Goal: Find specific page/section: Find specific page/section

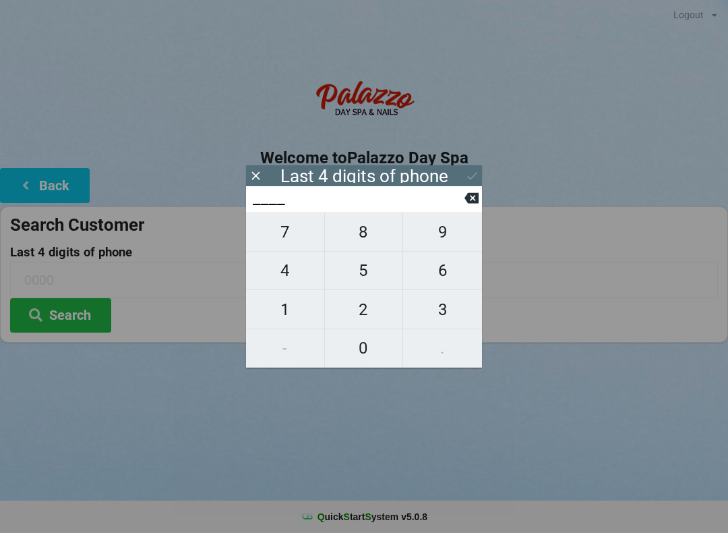
click at [284, 320] on span "1" at bounding box center [285, 309] width 78 height 28
type input "1___"
click at [366, 276] on span "5" at bounding box center [364, 270] width 78 height 28
type input "15__"
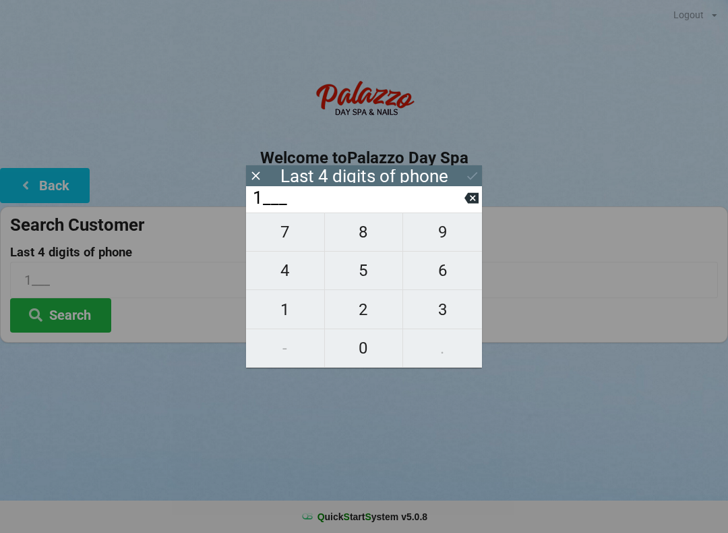
type input "15__"
click at [287, 238] on span "7" at bounding box center [285, 232] width 78 height 28
type input "157_"
click at [450, 237] on span "9" at bounding box center [442, 232] width 79 height 28
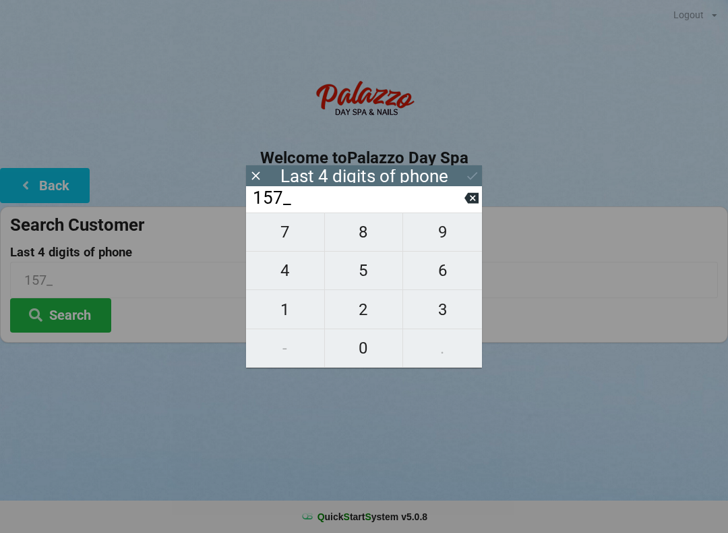
type input "1579"
click at [469, 175] on icon at bounding box center [472, 176] width 14 height 14
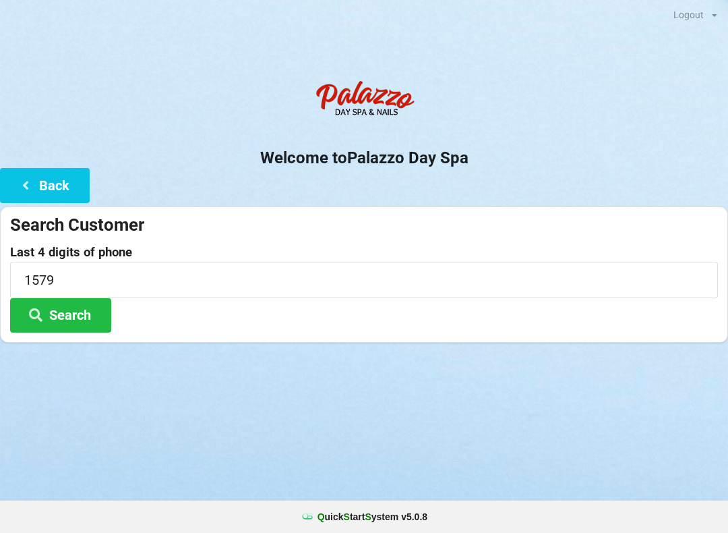
click at [78, 316] on button "Search" at bounding box center [60, 315] width 101 height 34
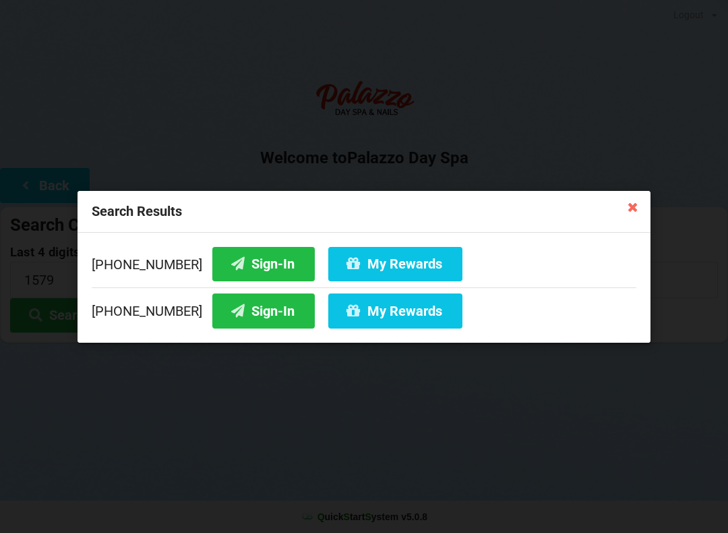
click at [256, 259] on button "Sign-In" at bounding box center [263, 263] width 103 height 34
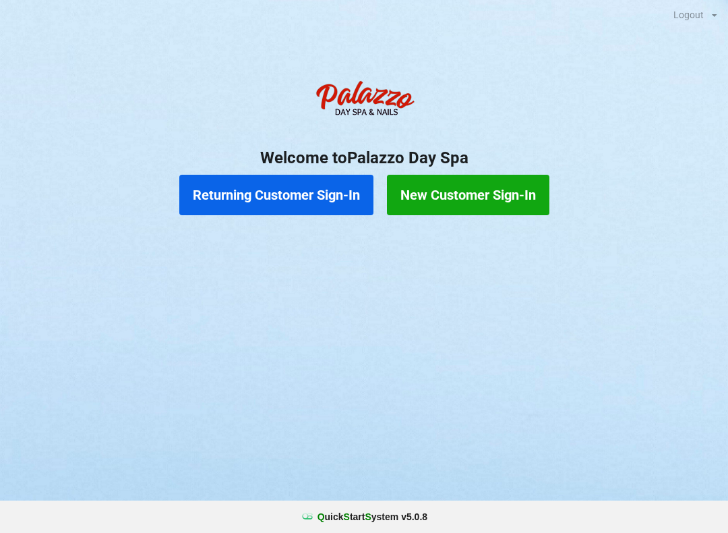
click at [268, 192] on button "Returning Customer Sign-In" at bounding box center [276, 195] width 194 height 40
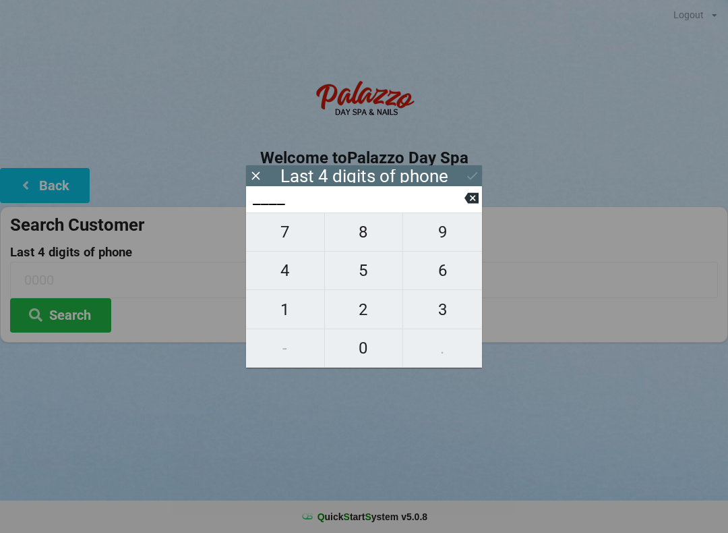
click at [287, 276] on span "4" at bounding box center [285, 270] width 78 height 28
type input "4___"
click at [376, 351] on span "0" at bounding box center [364, 348] width 78 height 28
type input "40__"
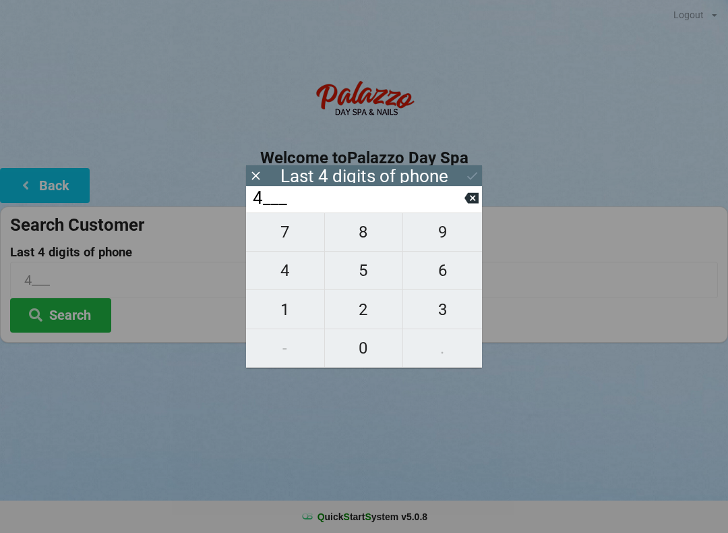
type input "40__"
click at [287, 243] on span "7" at bounding box center [285, 232] width 78 height 28
type input "407_"
click at [371, 310] on span "2" at bounding box center [364, 309] width 78 height 28
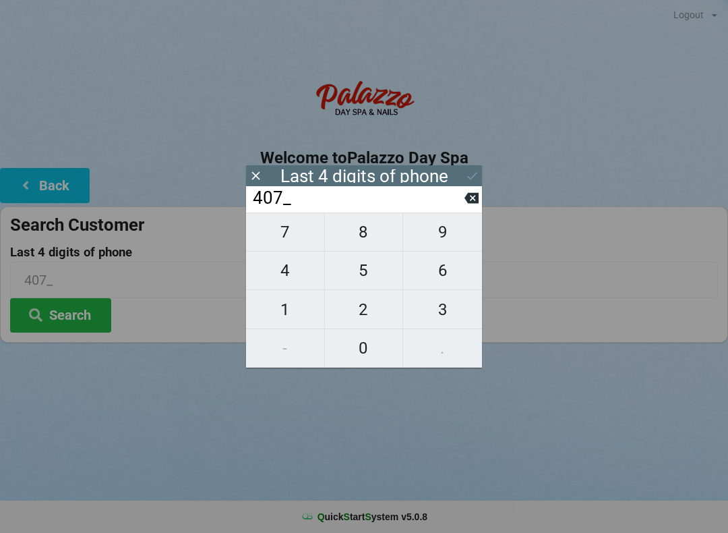
type input "4072"
click at [287, 233] on div "7 8 9 4 5 6 1 2 3 - 0 ." at bounding box center [364, 289] width 236 height 155
click at [376, 270] on div "7 8 9 4 5 6 1 2 3 - 0 ." at bounding box center [364, 289] width 236 height 155
click at [373, 349] on div "7 8 9 4 5 6 1 2 3 - 0 ." at bounding box center [364, 289] width 236 height 155
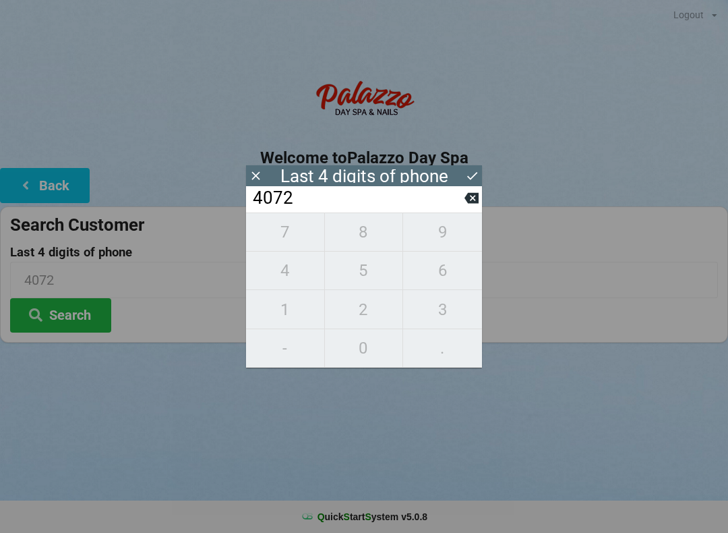
click at [292, 275] on div "7 8 9 4 5 6 1 2 3 - 0 ." at bounding box center [364, 289] width 236 height 155
click at [287, 278] on div "7 8 9 4 5 6 1 2 3 - 0 ." at bounding box center [364, 289] width 236 height 155
click at [469, 204] on icon at bounding box center [472, 198] width 14 height 11
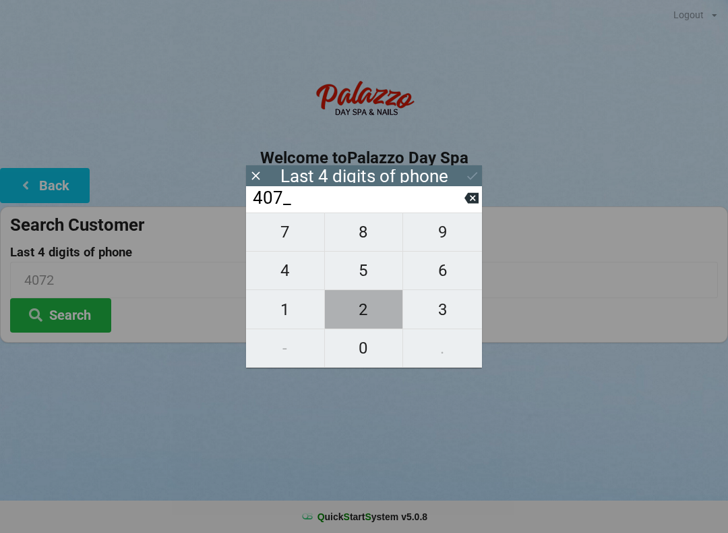
click at [366, 308] on span "2" at bounding box center [364, 309] width 78 height 28
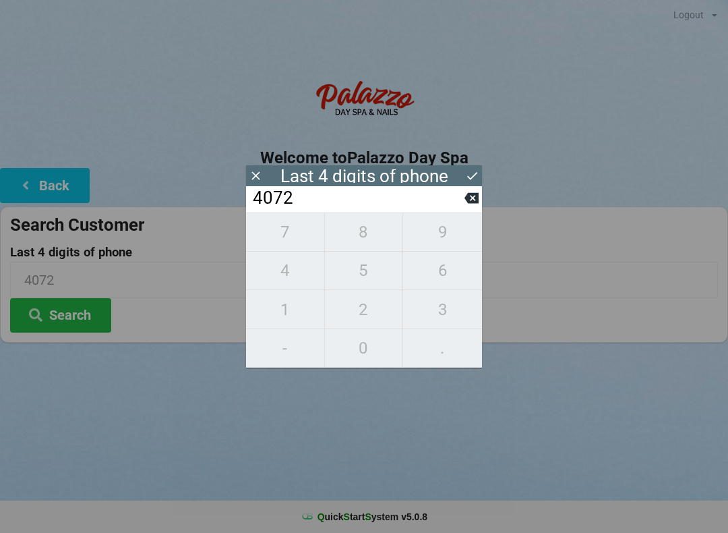
click at [293, 242] on div "7 8 9 4 5 6 1 2 3 - 0 ." at bounding box center [364, 289] width 236 height 155
click at [372, 279] on div "7 8 9 4 5 6 1 2 3 - 0 ." at bounding box center [364, 289] width 236 height 155
click at [477, 203] on icon at bounding box center [472, 198] width 14 height 11
click at [476, 204] on icon at bounding box center [472, 198] width 14 height 11
click at [475, 204] on icon at bounding box center [472, 198] width 14 height 14
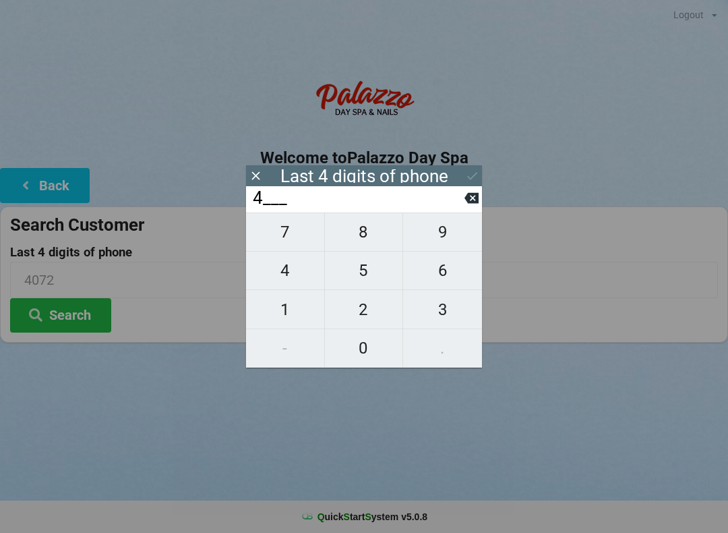
click at [467, 207] on button at bounding box center [472, 198] width 14 height 18
click at [370, 349] on span "0" at bounding box center [364, 348] width 78 height 28
type input "0___"
click at [293, 276] on span "4" at bounding box center [285, 270] width 78 height 28
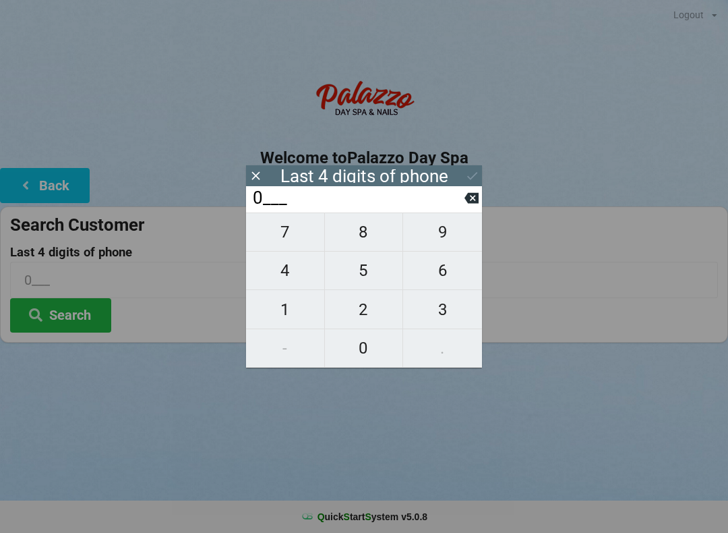
type input "04__"
click at [294, 280] on span "4" at bounding box center [285, 270] width 78 height 28
type input "044_"
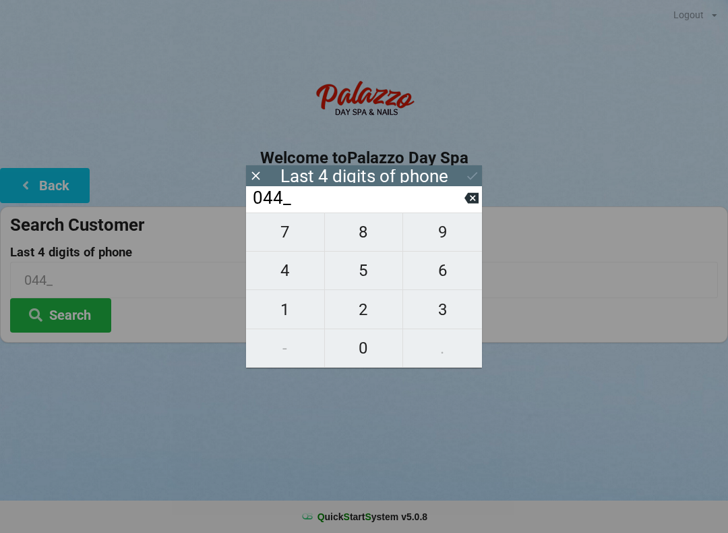
click at [295, 278] on span "4" at bounding box center [285, 270] width 78 height 28
type input "0444"
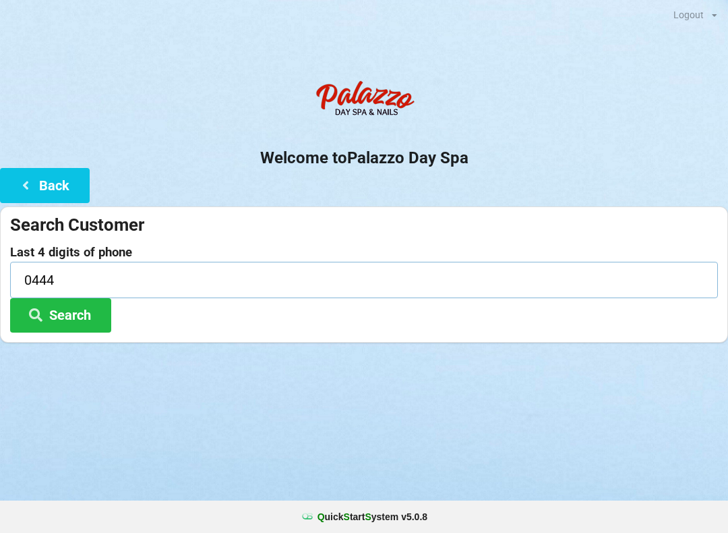
click at [29, 282] on input "0444" at bounding box center [364, 280] width 708 height 36
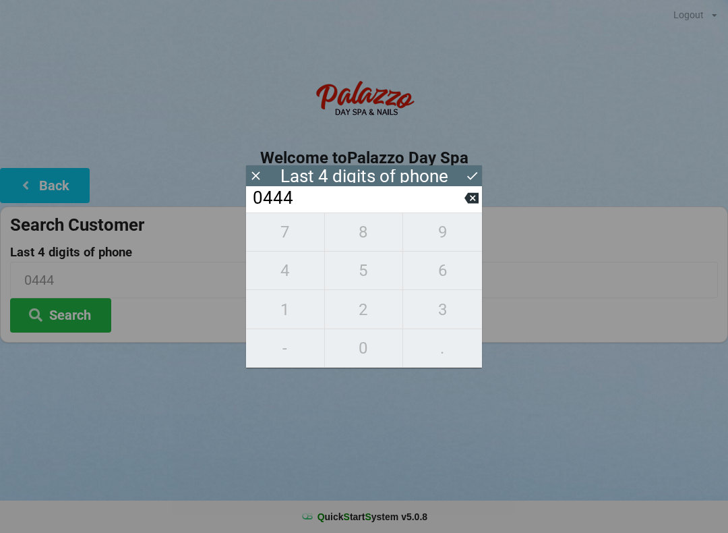
click at [464, 208] on input "0444" at bounding box center [358, 199] width 213 height 22
click at [467, 204] on icon at bounding box center [472, 198] width 14 height 11
click at [467, 205] on icon at bounding box center [472, 198] width 14 height 14
click at [471, 204] on icon at bounding box center [472, 198] width 14 height 14
type input "0___"
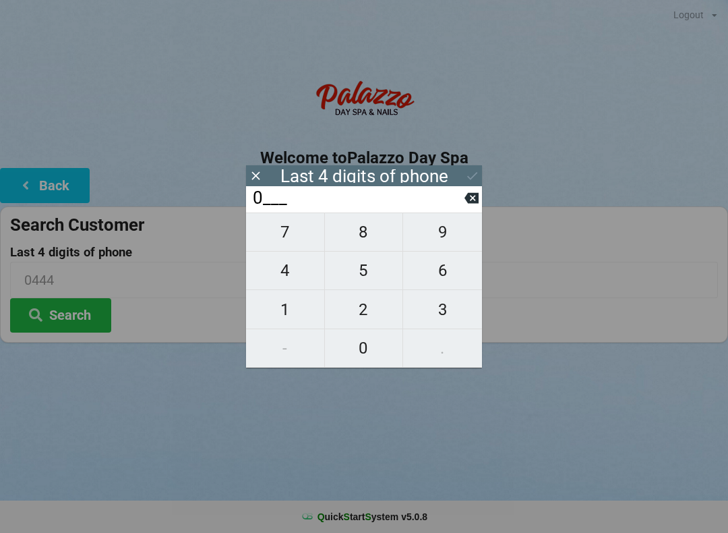
click at [463, 203] on input "0___" at bounding box center [358, 199] width 213 height 22
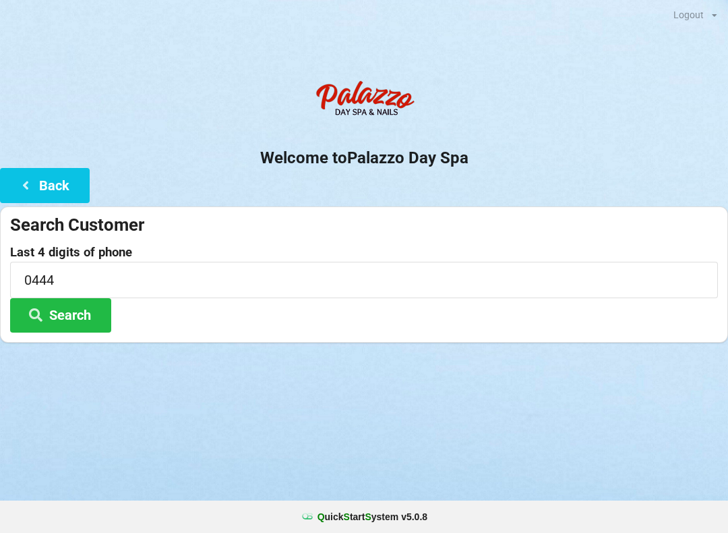
click at [484, 196] on div "Welcome to Palazzo Day Spa Back Search Customer Last 4 digits of phone 0444 Sea…" at bounding box center [364, 208] width 728 height 269
click at [83, 246] on label "Last 4 digits of phone" at bounding box center [364, 252] width 708 height 13
click at [66, 306] on button "Search" at bounding box center [60, 315] width 101 height 34
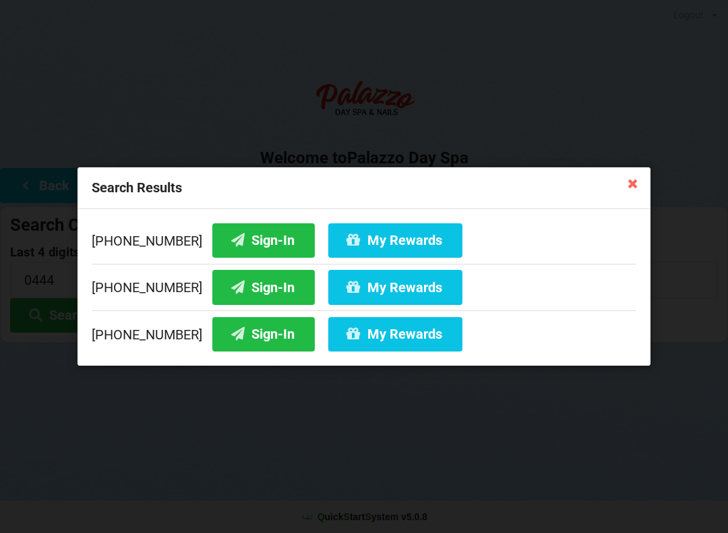
click at [488, 29] on div "Search Results [PHONE_NUMBER] Sign-In My Rewards [PHONE_NUMBER] Sign-In My Rewa…" at bounding box center [364, 266] width 728 height 533
click at [283, 215] on div "[PHONE_NUMBER] Sign-In My Rewards [PHONE_NUMBER] Sign-In My Rewards [PHONE_NUMB…" at bounding box center [364, 287] width 573 height 156
click at [251, 233] on button "Sign-In" at bounding box center [263, 240] width 103 height 34
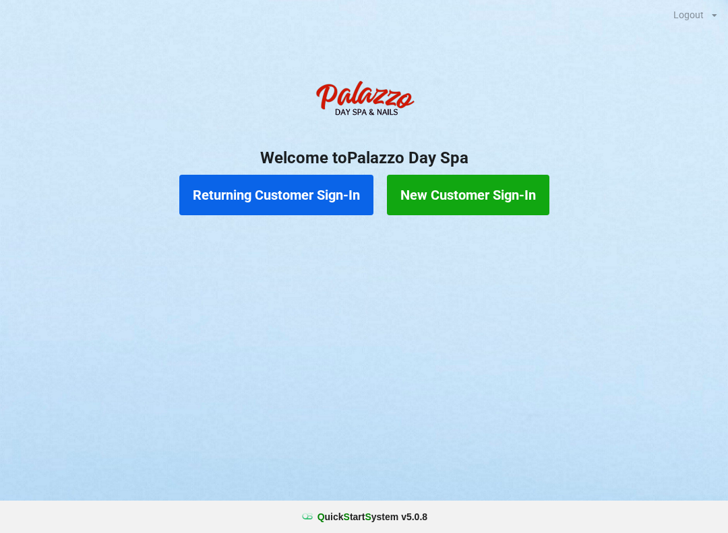
click at [266, 192] on button "Returning Customer Sign-In" at bounding box center [276, 195] width 194 height 40
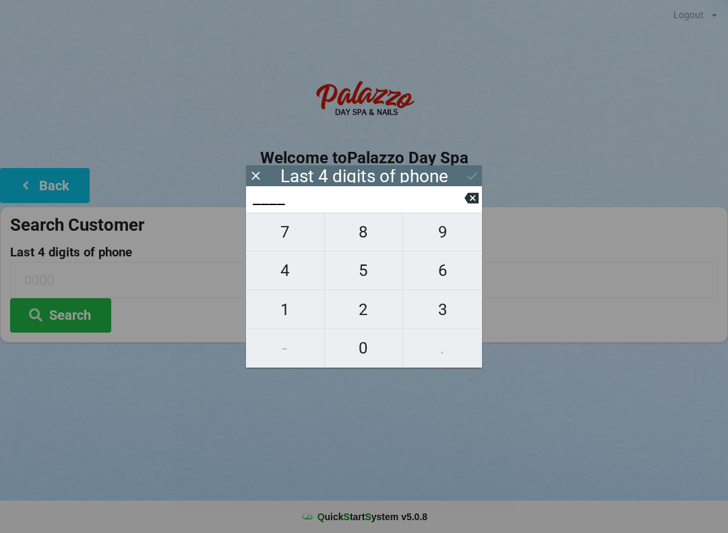
click at [359, 354] on span "0" at bounding box center [364, 348] width 78 height 28
type input "0___"
click at [289, 270] on span "4" at bounding box center [285, 270] width 78 height 28
type input "04__"
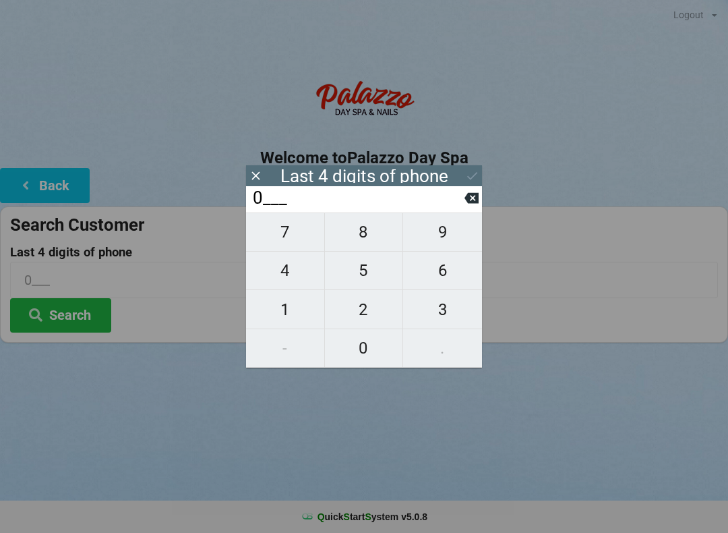
type input "04__"
click at [289, 277] on span "4" at bounding box center [285, 270] width 78 height 28
type input "044_"
click at [289, 277] on span "4" at bounding box center [285, 270] width 78 height 28
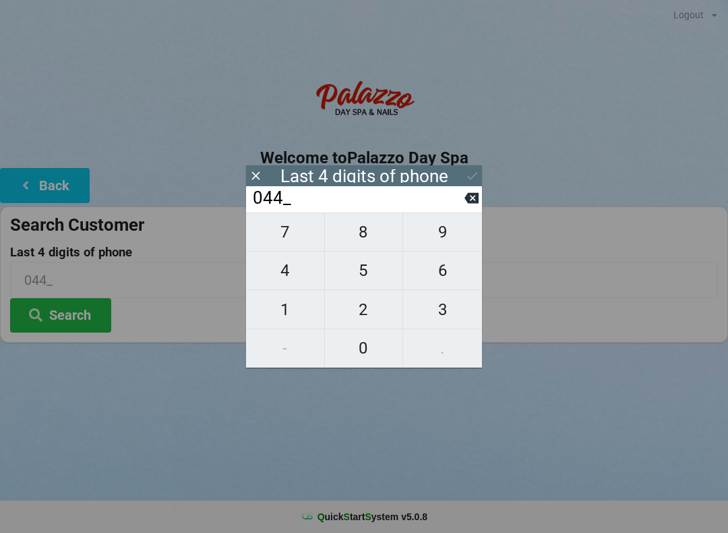
type input "0444"
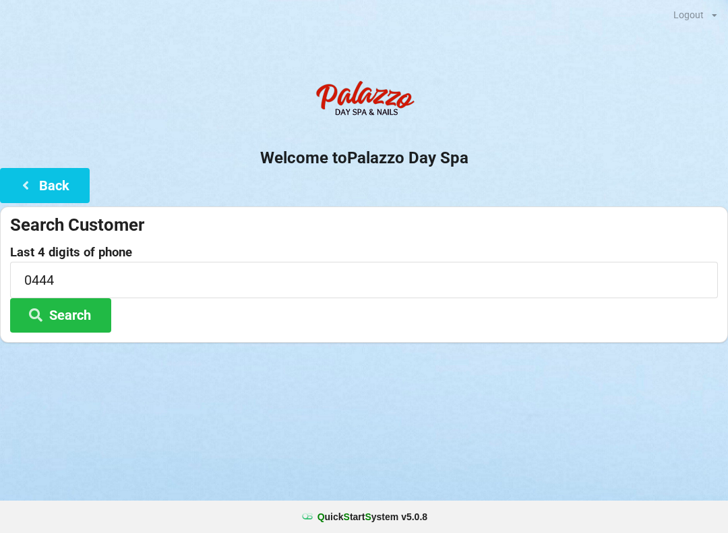
click at [41, 318] on icon at bounding box center [36, 313] width 16 height 11
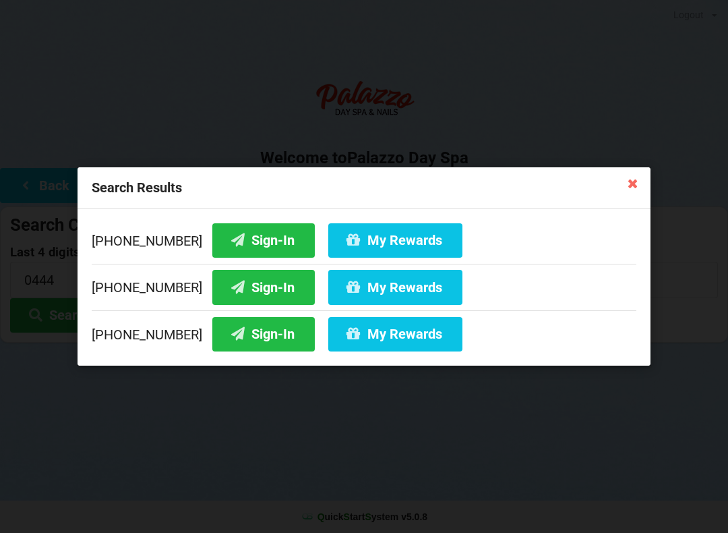
click at [356, 234] on button "My Rewards" at bounding box center [395, 240] width 134 height 34
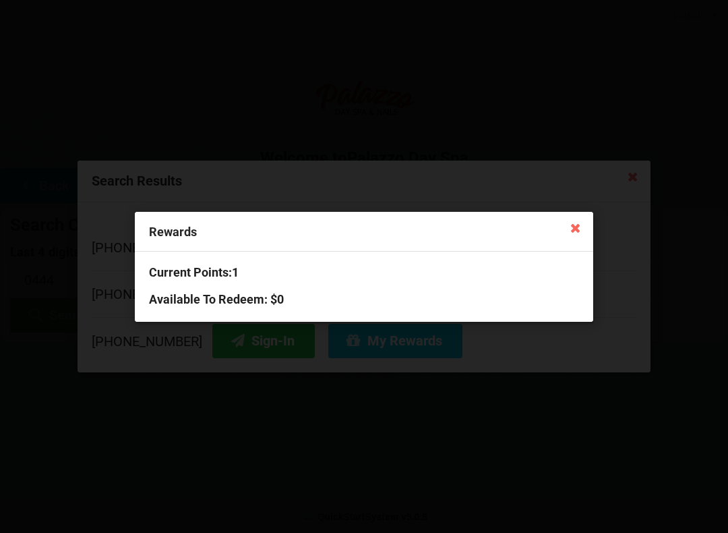
click at [575, 235] on icon at bounding box center [576, 228] width 22 height 22
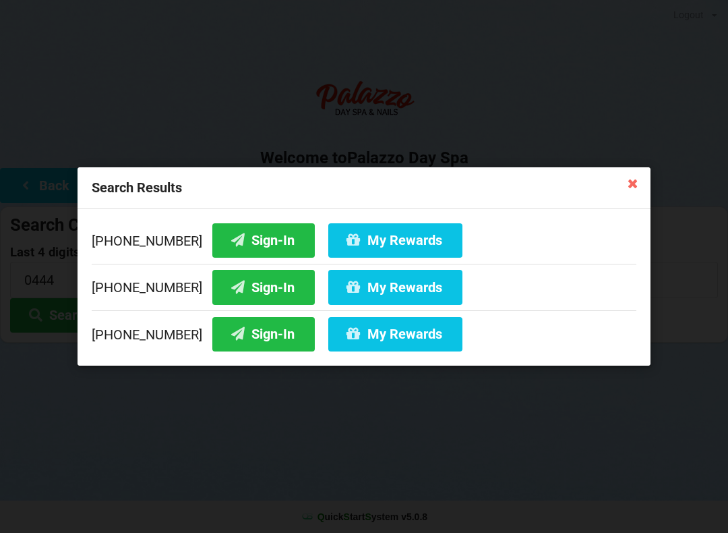
click at [484, 412] on div "Search Results [PHONE_NUMBER] Sign-In My Rewards [PHONE_NUMBER] Sign-In My Rewa…" at bounding box center [364, 266] width 728 height 533
click at [633, 178] on icon at bounding box center [634, 183] width 22 height 22
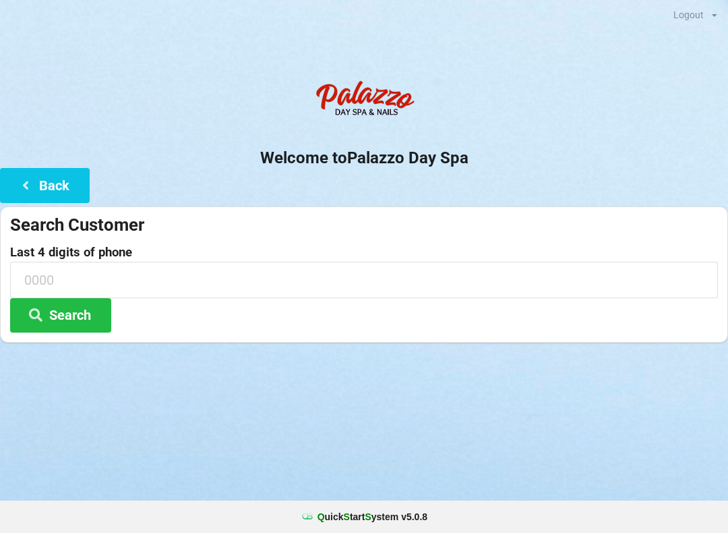
click at [631, 178] on div "Welcome to Palazzo Day Spa Back Search Customer Last 4 digits of phone Search" at bounding box center [364, 208] width 728 height 269
click at [43, 276] on input at bounding box center [364, 280] width 708 height 36
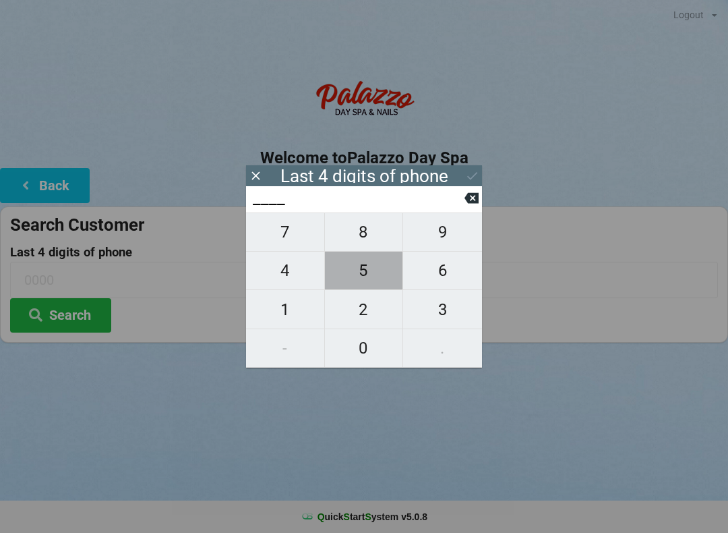
click at [368, 268] on span "5" at bounding box center [364, 270] width 78 height 28
type input "5___"
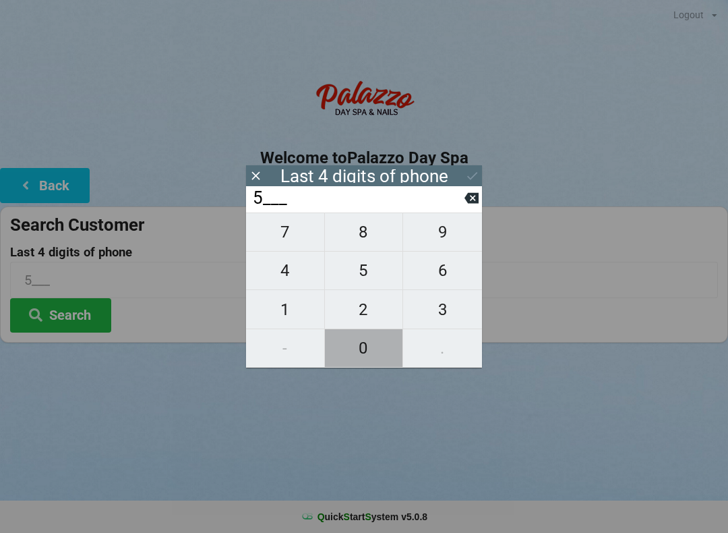
click at [358, 352] on span "0" at bounding box center [364, 348] width 78 height 28
type input "50__"
click at [291, 231] on span "7" at bounding box center [285, 232] width 78 height 28
type input "507_"
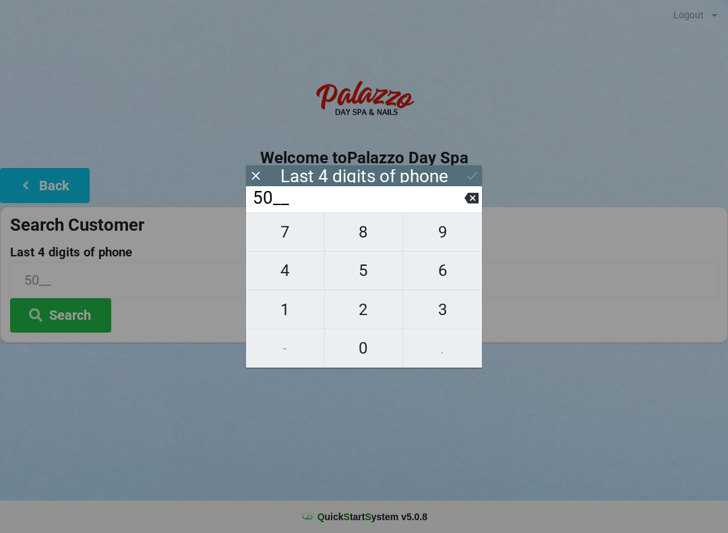
type input "507_"
click at [299, 274] on span "4" at bounding box center [285, 270] width 78 height 28
type input "5074"
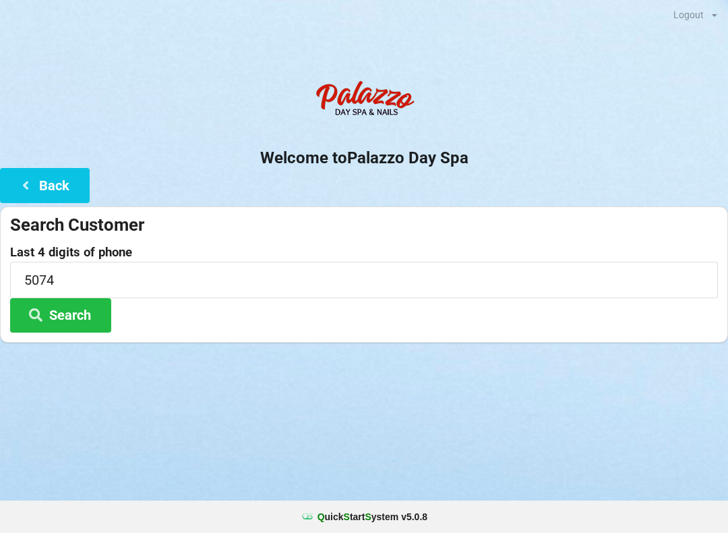
click at [81, 316] on button "Search" at bounding box center [60, 315] width 101 height 34
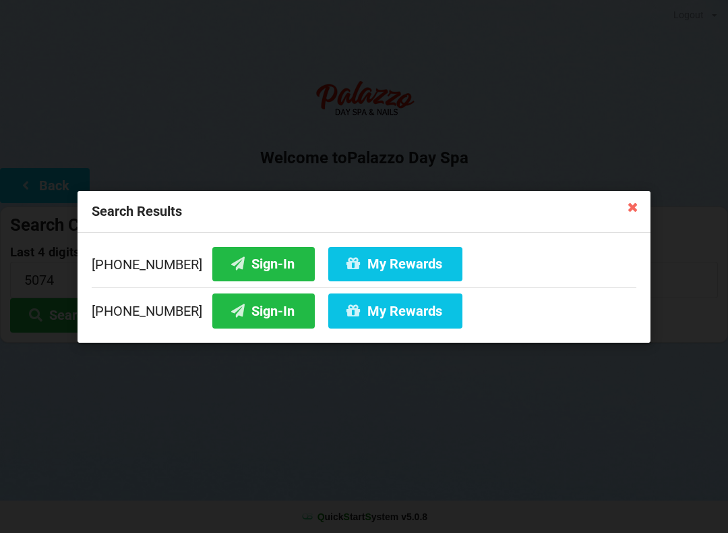
click at [243, 255] on button "Sign-In" at bounding box center [263, 263] width 103 height 34
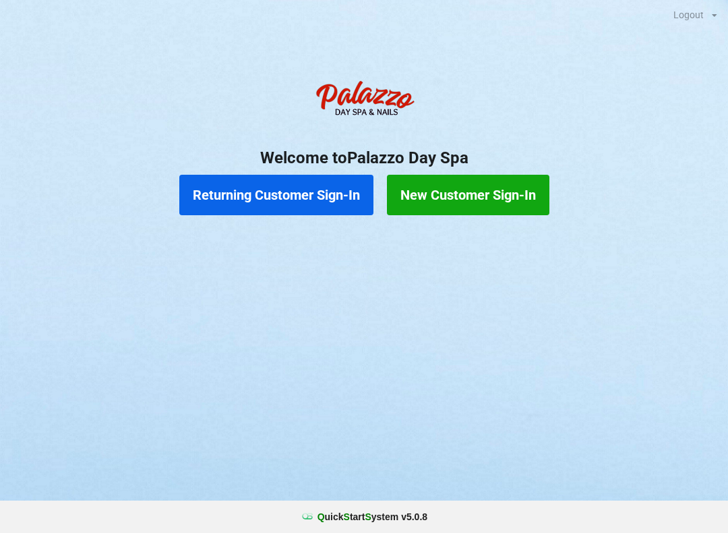
click at [198, 202] on button "Returning Customer Sign-In" at bounding box center [276, 195] width 194 height 40
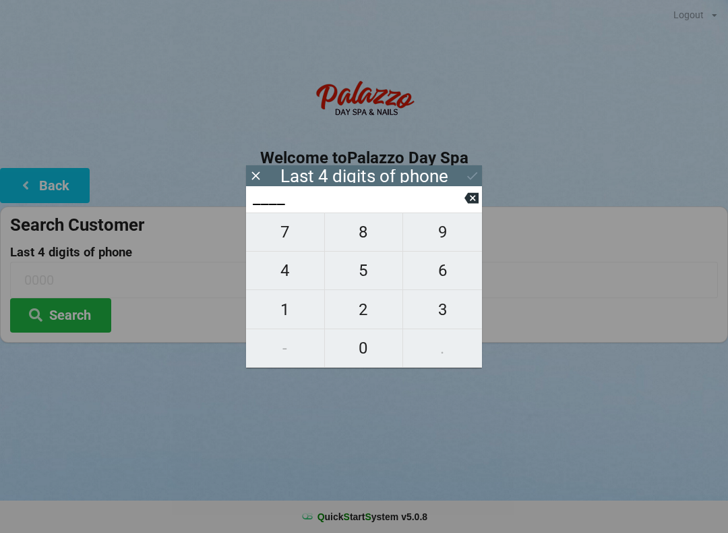
click at [437, 231] on span "9" at bounding box center [442, 232] width 79 height 28
type input "9___"
click at [272, 278] on span "4" at bounding box center [285, 270] width 78 height 28
type input "94__"
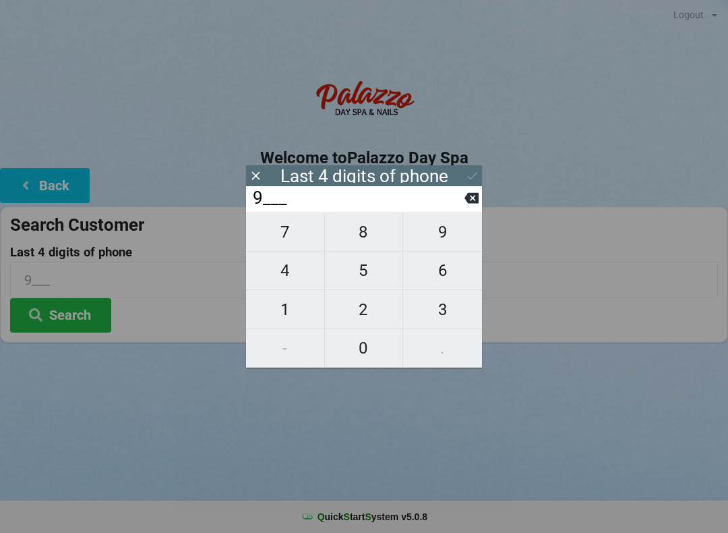
type input "94__"
click at [440, 310] on span "3" at bounding box center [442, 309] width 79 height 28
type input "943_"
click at [353, 351] on span "0" at bounding box center [364, 348] width 78 height 28
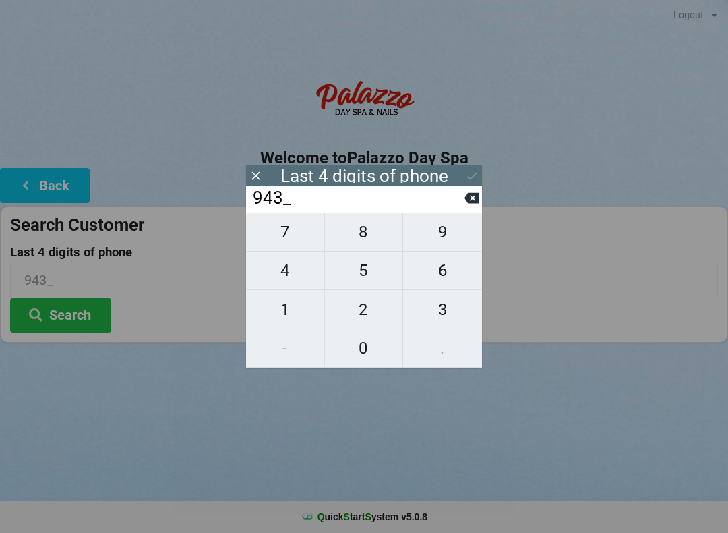
type input "9430"
click at [473, 169] on icon at bounding box center [472, 176] width 14 height 14
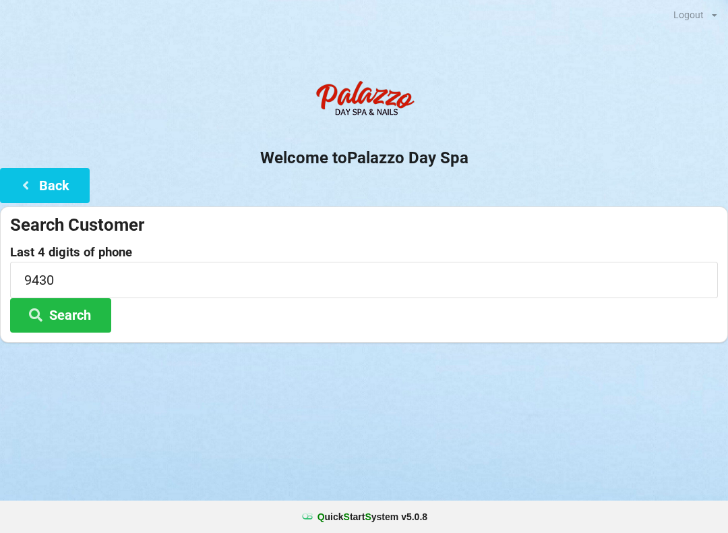
click at [55, 316] on button "Search" at bounding box center [60, 315] width 101 height 34
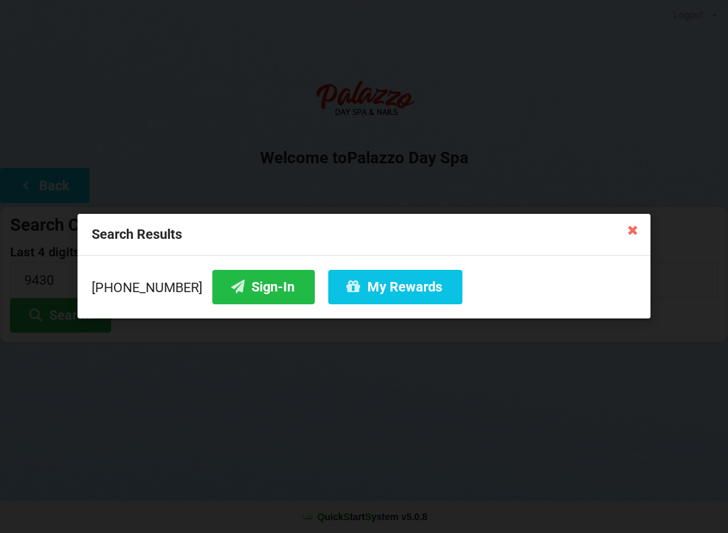
click at [230, 281] on icon at bounding box center [238, 286] width 16 height 11
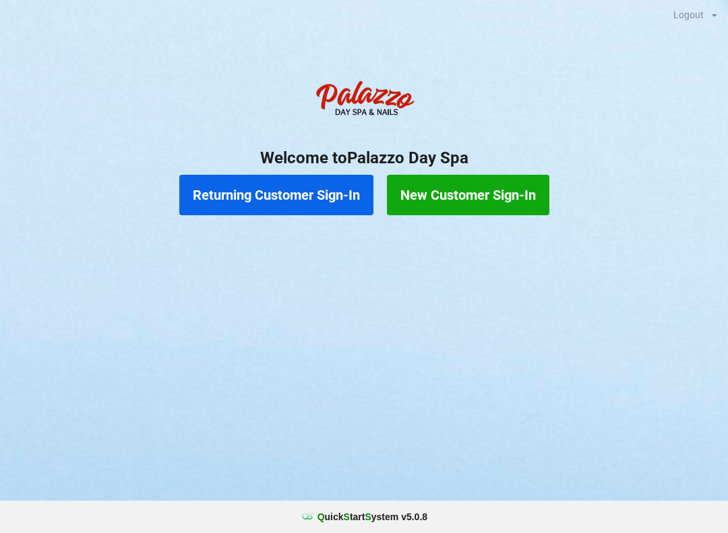
click at [330, 208] on button "Returning Customer Sign-In" at bounding box center [276, 195] width 194 height 40
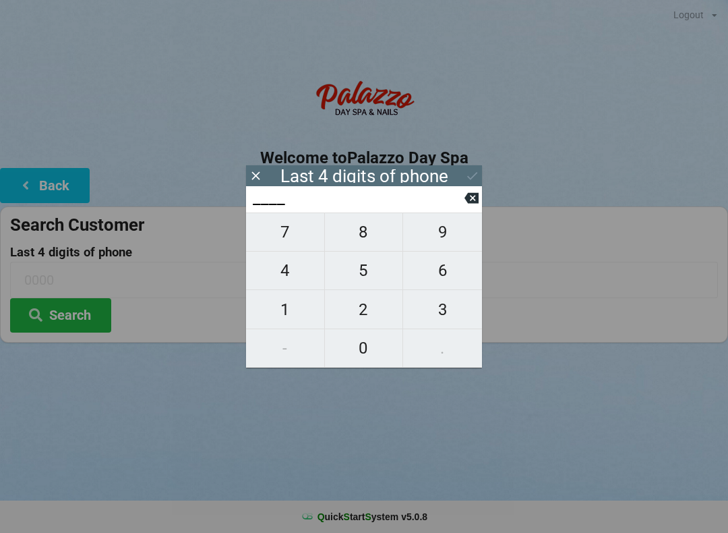
click at [399, 267] on span "5" at bounding box center [364, 270] width 78 height 28
type input "5___"
click at [355, 234] on span "8" at bounding box center [364, 232] width 78 height 28
type input "58__"
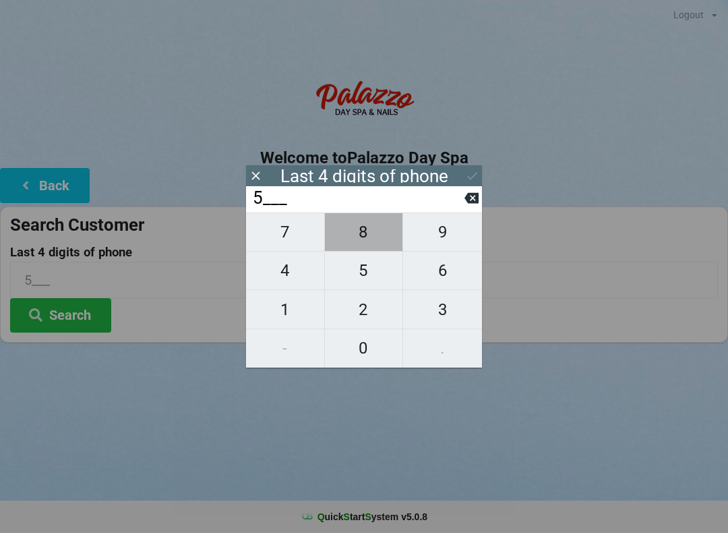
type input "58__"
click at [469, 204] on icon at bounding box center [472, 198] width 14 height 11
click at [464, 194] on input "5___" at bounding box center [358, 199] width 213 height 22
click at [457, 209] on input "5___" at bounding box center [358, 199] width 213 height 22
click at [469, 207] on button at bounding box center [472, 198] width 14 height 18
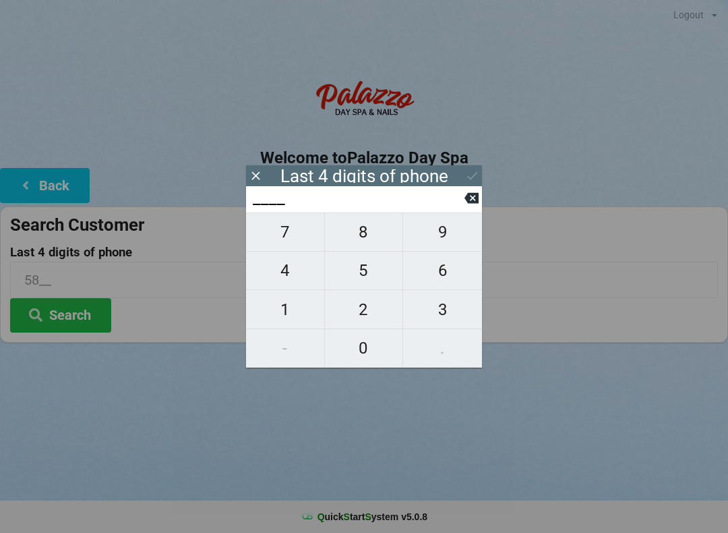
click at [370, 238] on span "8" at bounding box center [364, 232] width 78 height 28
type input "8___"
click at [362, 275] on span "5" at bounding box center [364, 270] width 78 height 28
type input "85__"
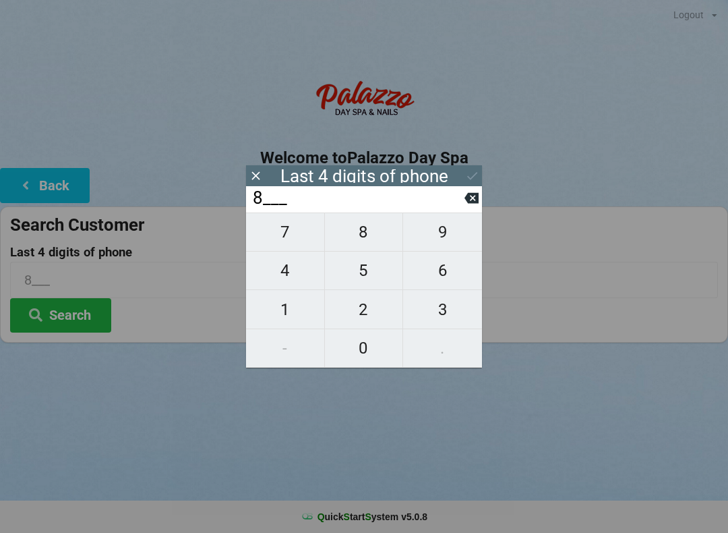
type input "85__"
click at [444, 275] on span "6" at bounding box center [442, 270] width 79 height 28
type input "856_"
click at [444, 277] on span "6" at bounding box center [442, 270] width 79 height 28
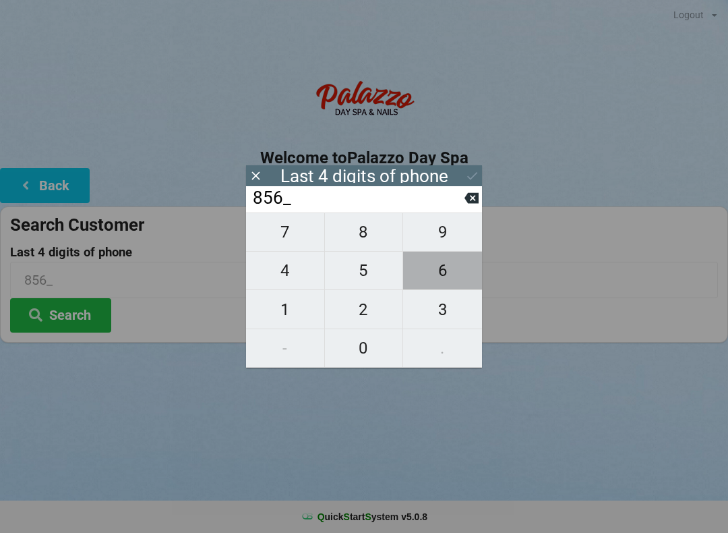
type input "8566"
click at [68, 312] on button "Search" at bounding box center [60, 315] width 101 height 34
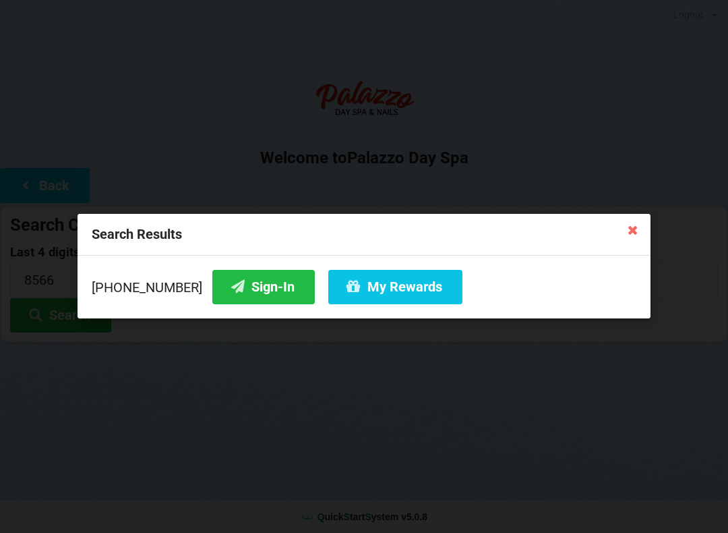
click at [254, 297] on button "Sign-In" at bounding box center [263, 287] width 103 height 34
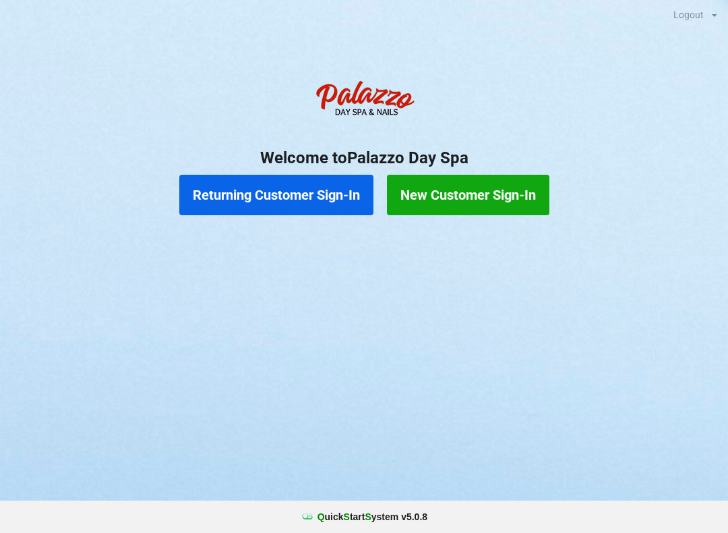
click at [266, 187] on button "Returning Customer Sign-In" at bounding box center [276, 195] width 194 height 40
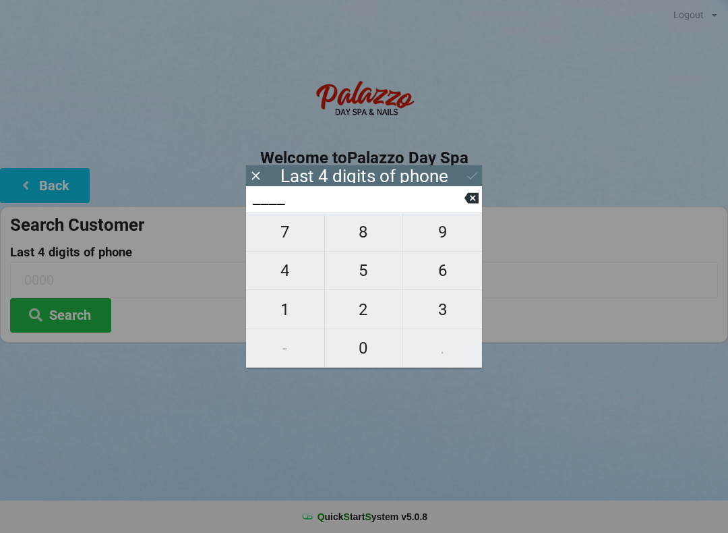
click at [435, 236] on span "9" at bounding box center [442, 232] width 79 height 28
type input "9___"
click at [444, 229] on span "9" at bounding box center [442, 232] width 79 height 28
type input "99__"
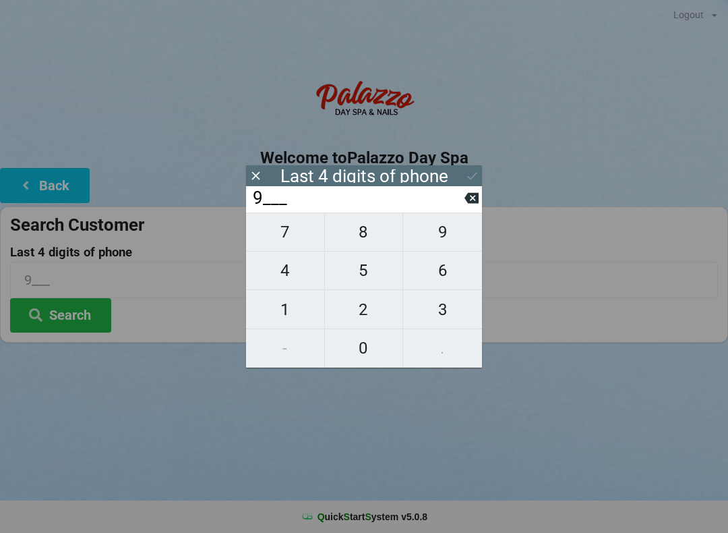
type input "99__"
click at [279, 231] on span "7" at bounding box center [285, 232] width 78 height 28
type input "997_"
click at [359, 270] on span "5" at bounding box center [364, 270] width 78 height 28
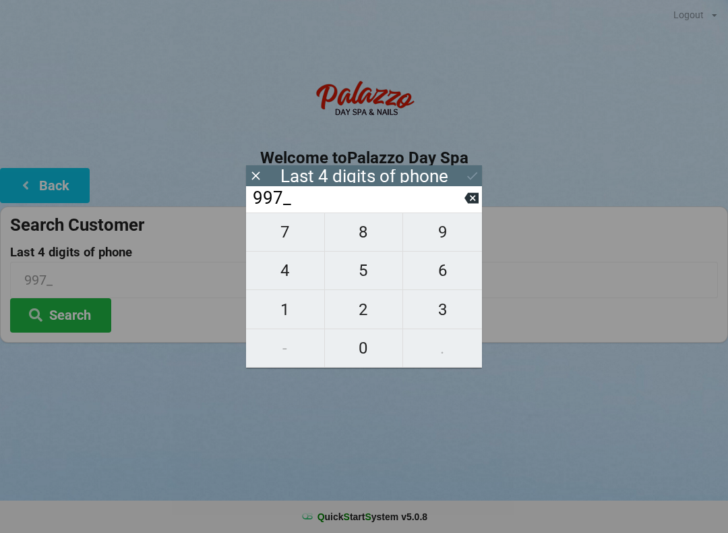
type input "9975"
click at [467, 175] on icon at bounding box center [472, 176] width 14 height 14
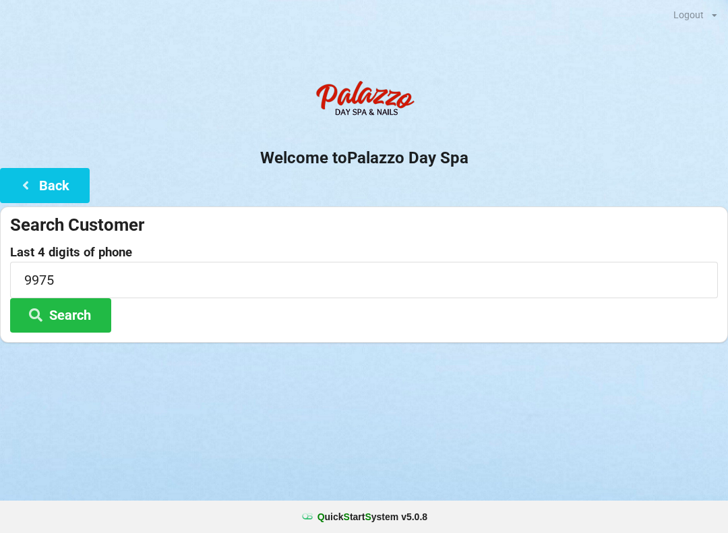
click at [67, 309] on button "Search" at bounding box center [60, 315] width 101 height 34
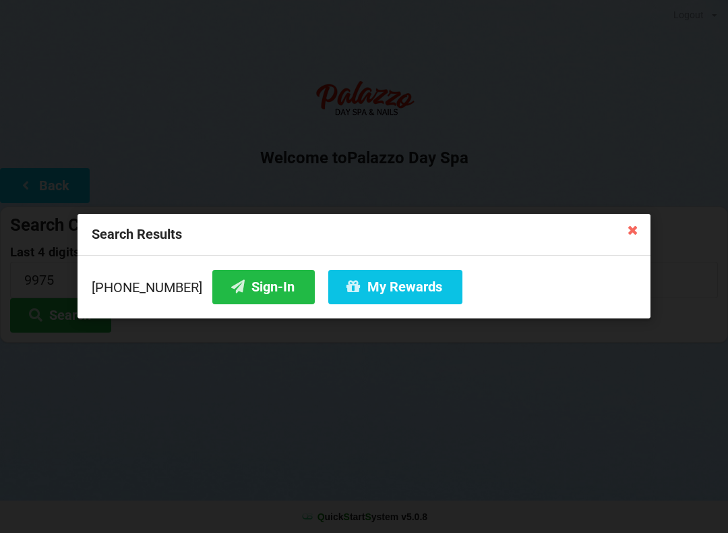
click at [242, 282] on button "Sign-In" at bounding box center [263, 287] width 103 height 34
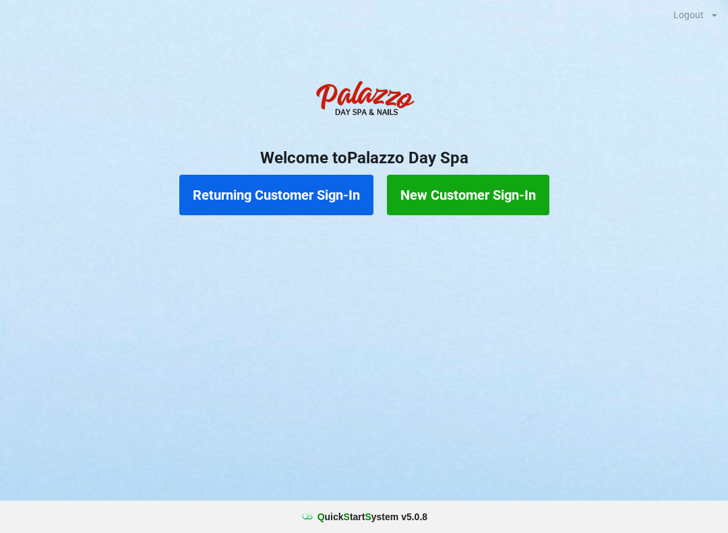
click at [279, 186] on button "Returning Customer Sign-In" at bounding box center [276, 195] width 194 height 40
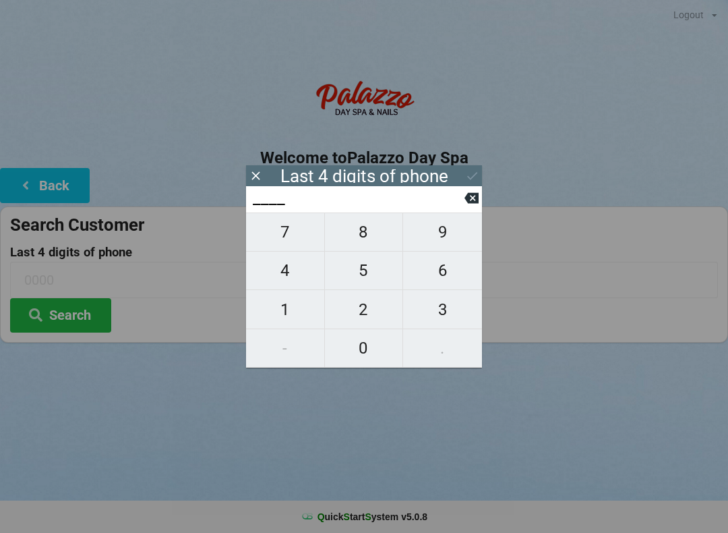
click at [360, 349] on span "0" at bounding box center [364, 348] width 78 height 28
type input "0___"
click at [283, 235] on span "7" at bounding box center [285, 232] width 78 height 28
type input "07__"
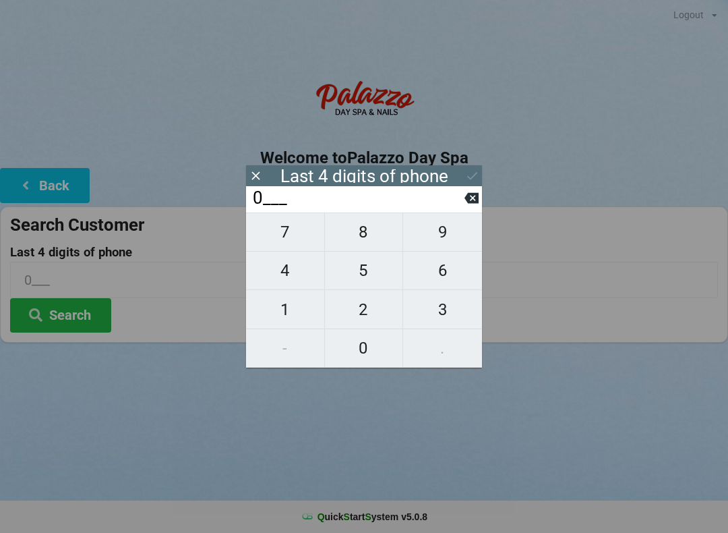
type input "07__"
click at [364, 309] on span "2" at bounding box center [364, 309] width 78 height 28
type input "072_"
click at [367, 275] on span "5" at bounding box center [364, 270] width 78 height 28
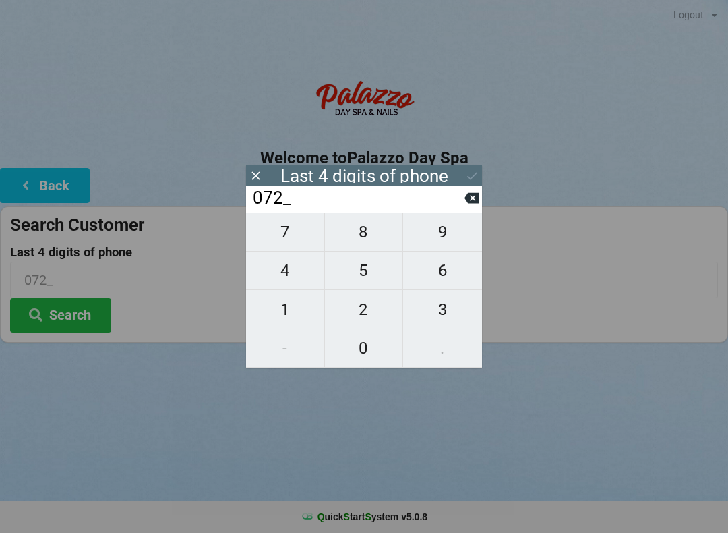
type input "0725"
click at [74, 304] on button "Search" at bounding box center [60, 315] width 101 height 34
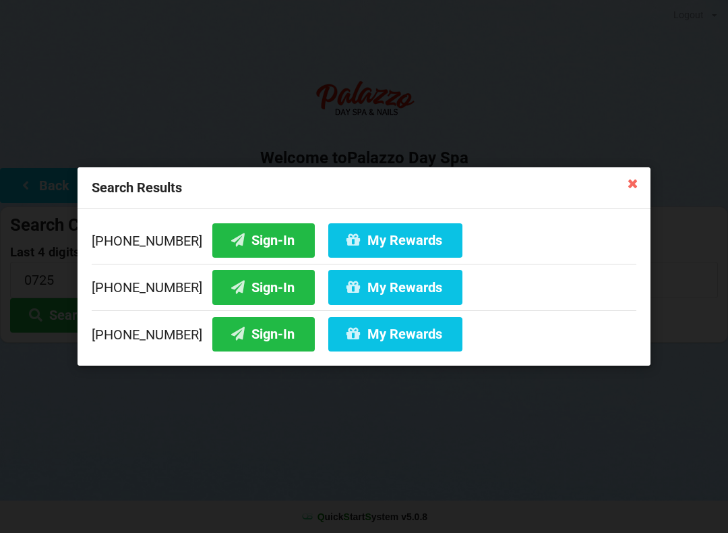
click at [245, 291] on button "Sign-In" at bounding box center [263, 287] width 103 height 34
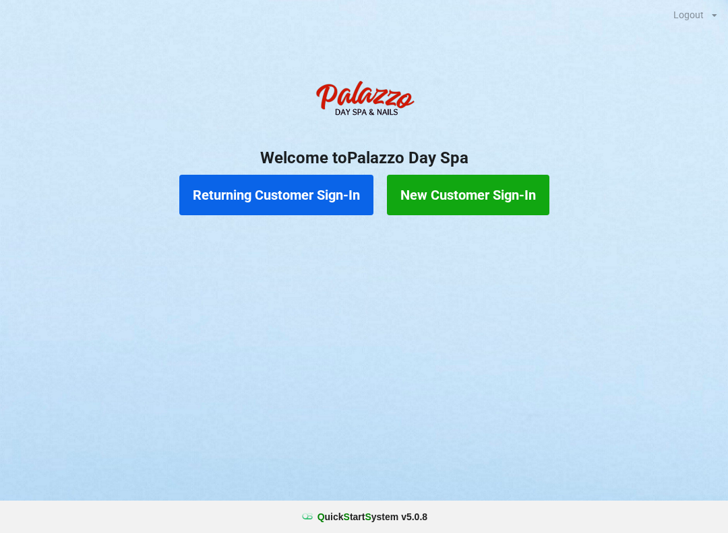
click at [302, 192] on button "Returning Customer Sign-In" at bounding box center [276, 195] width 194 height 40
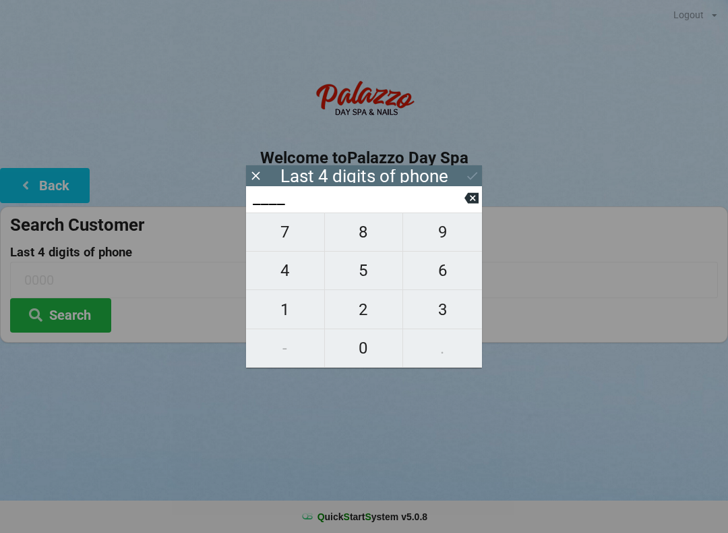
click at [442, 272] on span "6" at bounding box center [442, 270] width 79 height 28
type input "6___"
click at [283, 320] on span "1" at bounding box center [285, 309] width 78 height 28
type input "61__"
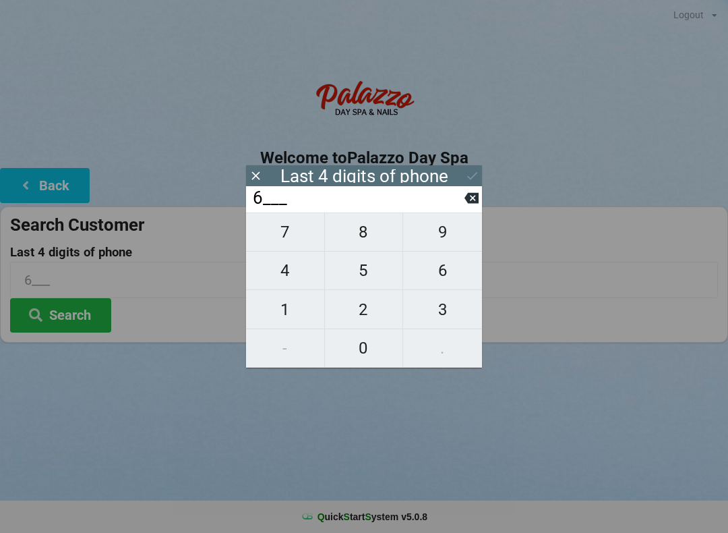
type input "61__"
click at [453, 234] on span "9" at bounding box center [442, 232] width 79 height 28
type input "619_"
click at [442, 318] on span "3" at bounding box center [442, 309] width 79 height 28
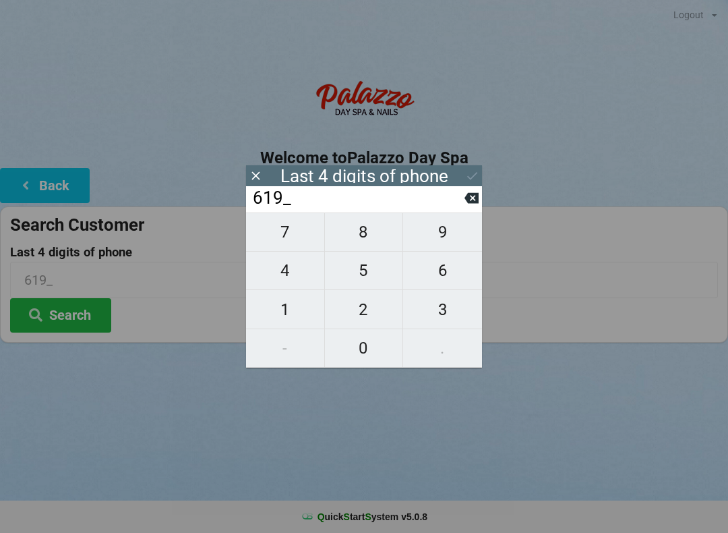
type input "6193"
click at [285, 239] on div "7 8 9 4 5 6 1 2 3 - 0 ." at bounding box center [364, 289] width 236 height 155
click at [448, 237] on div "7 8 9 4 5 6 1 2 3 - 0 ." at bounding box center [364, 289] width 236 height 155
click at [471, 205] on icon at bounding box center [472, 198] width 14 height 14
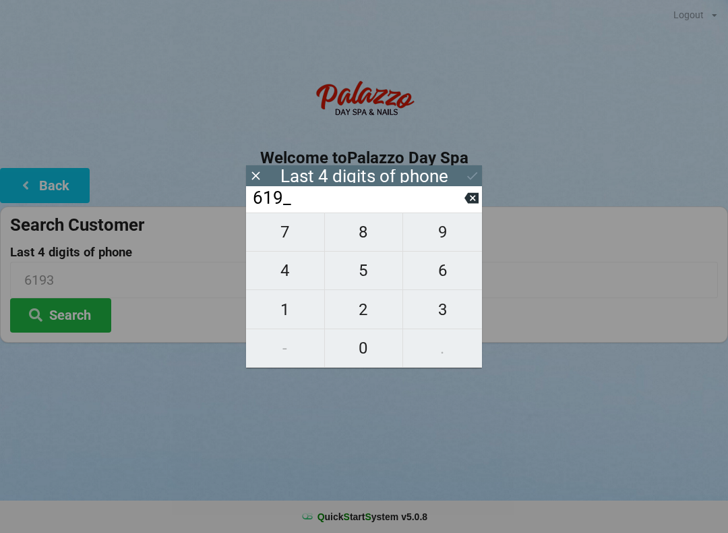
click at [472, 201] on icon at bounding box center [472, 198] width 14 height 11
click at [470, 199] on icon at bounding box center [472, 198] width 14 height 11
click at [467, 202] on icon at bounding box center [472, 198] width 14 height 11
click at [469, 199] on icon at bounding box center [472, 198] width 14 height 11
click at [368, 309] on span "2" at bounding box center [364, 309] width 78 height 28
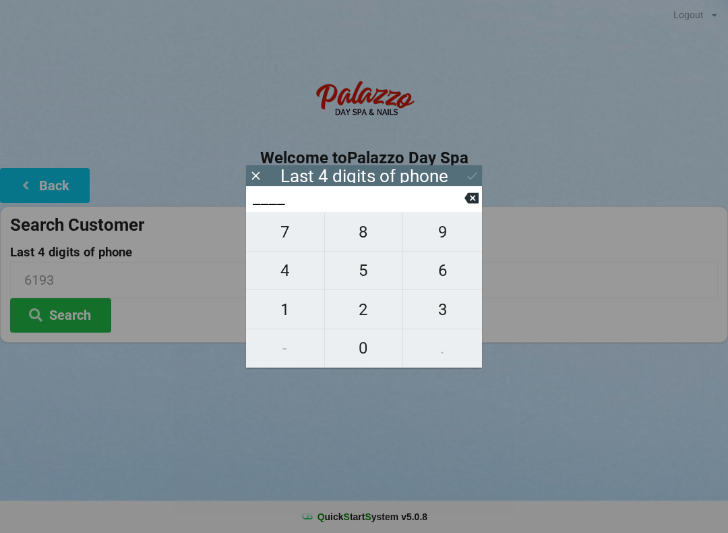
type input "2___"
click at [291, 270] on span "4" at bounding box center [285, 270] width 78 height 28
type input "24__"
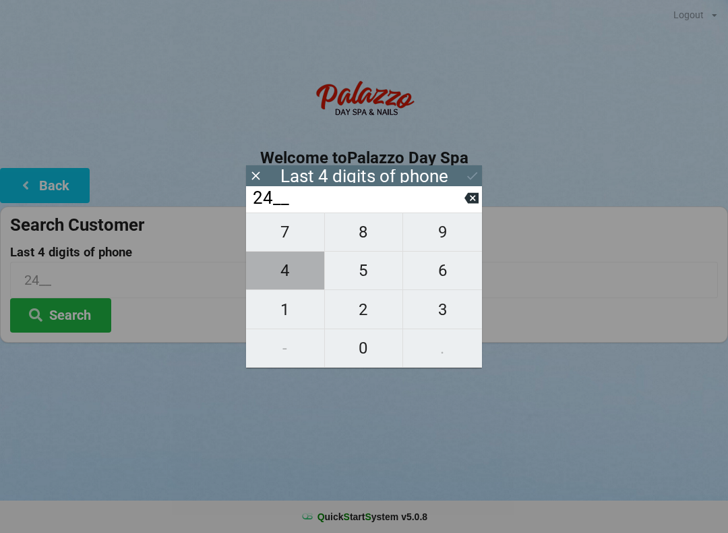
click at [293, 270] on span "4" at bounding box center [285, 270] width 78 height 28
type input "244_"
click at [364, 233] on span "8" at bounding box center [364, 232] width 78 height 28
type input "2448"
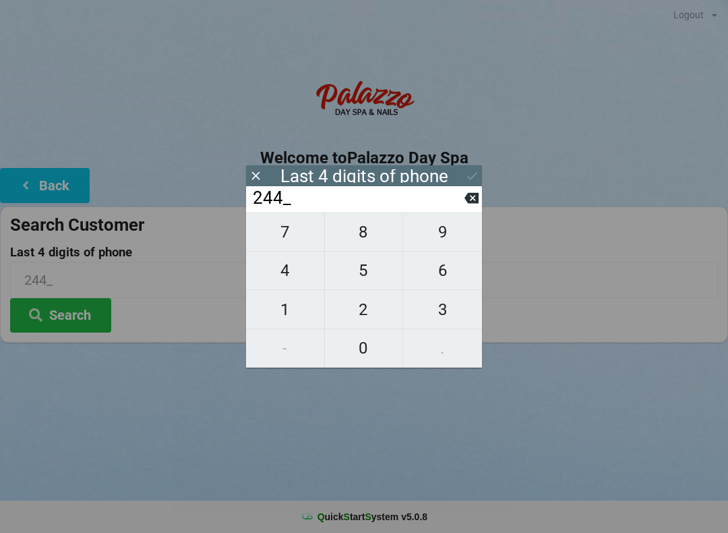
type input "2448"
click at [426, 204] on input "2448" at bounding box center [358, 199] width 213 height 22
click at [409, 205] on input "2448" at bounding box center [358, 199] width 213 height 22
click at [471, 183] on button at bounding box center [472, 176] width 14 height 18
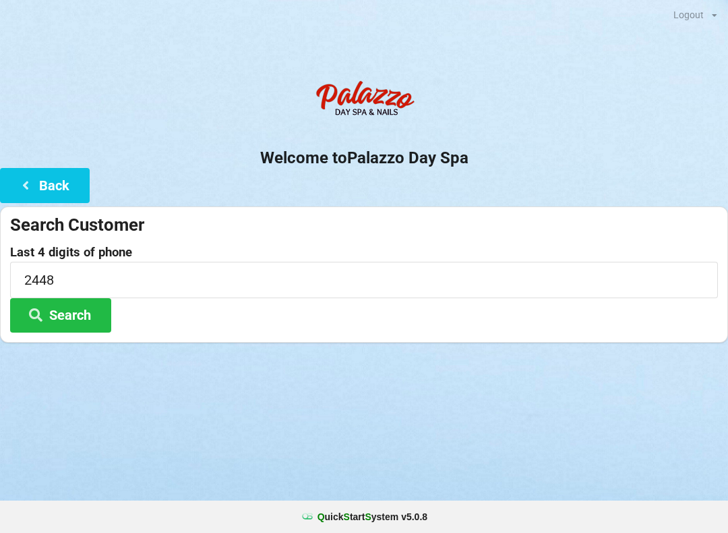
click at [93, 312] on button "Search" at bounding box center [60, 315] width 101 height 34
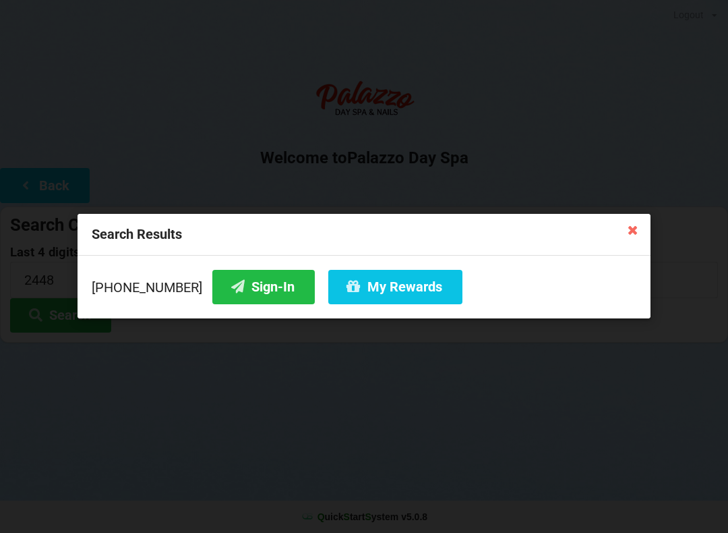
click at [250, 287] on button "Sign-In" at bounding box center [263, 287] width 103 height 34
